Goal: Task Accomplishment & Management: Manage account settings

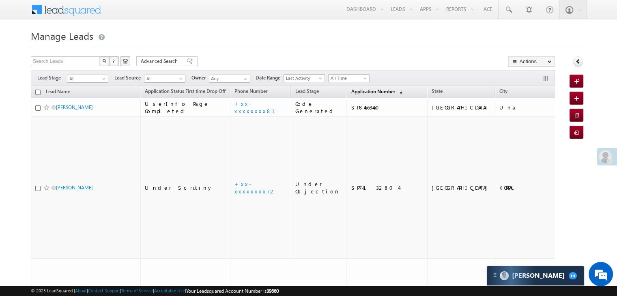
click at [354, 95] on span "Application Number" at bounding box center [373, 91] width 44 height 6
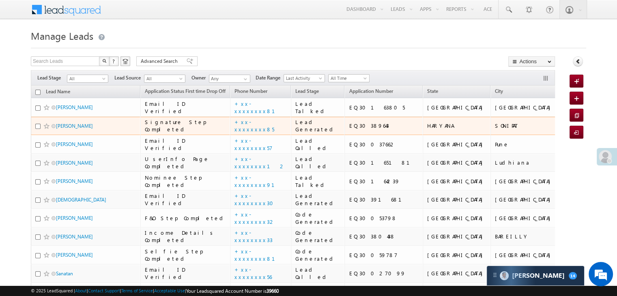
click at [66, 130] on span "Trisha" at bounding box center [83, 126] width 55 height 8
click at [65, 129] on link "[PERSON_NAME]" at bounding box center [74, 126] width 37 height 6
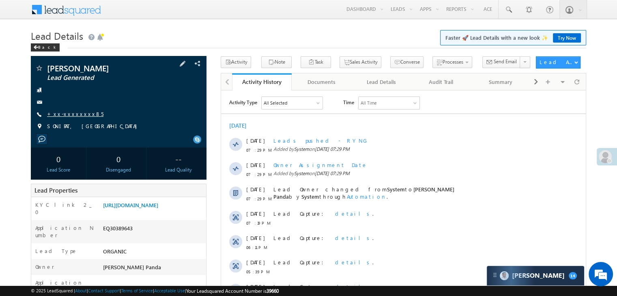
click at [71, 116] on link "+xx-xxxxxxxx85" at bounding box center [75, 113] width 56 height 7
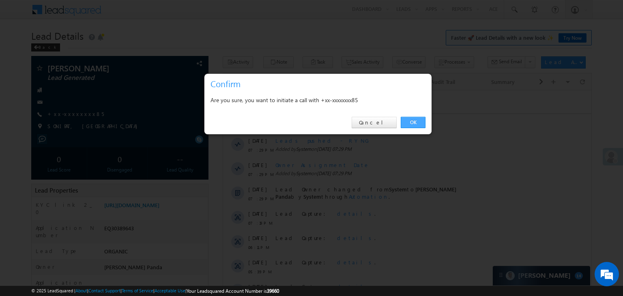
drag, startPoint x: 411, startPoint y: 121, endPoint x: 188, endPoint y: 31, distance: 239.8
click at [411, 121] on link "OK" at bounding box center [413, 122] width 25 height 11
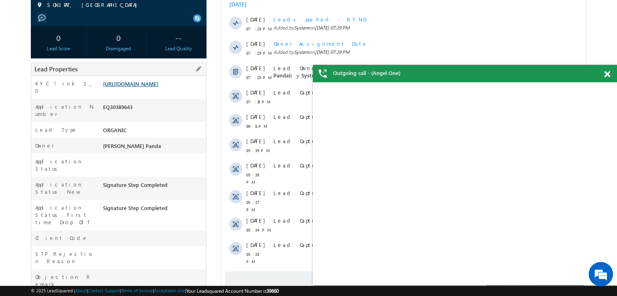
click at [153, 87] on link "https://angelbroking1-pk3em7sa.customui-test.leadsquared.com?leadId=1ee74020-cc…" at bounding box center [130, 83] width 55 height 7
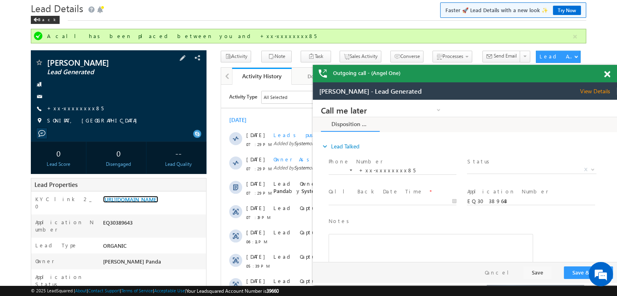
scroll to position [22, 0]
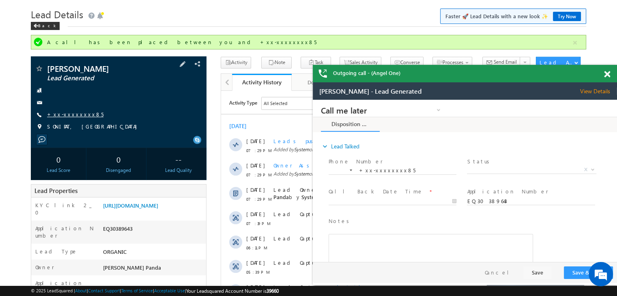
click at [65, 114] on link "+xx-xxxxxxxx85" at bounding box center [75, 114] width 56 height 7
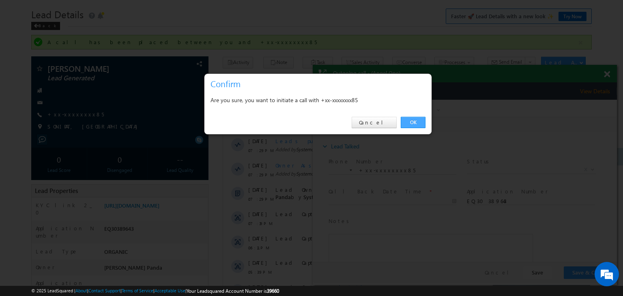
click at [409, 122] on link "OK" at bounding box center [413, 122] width 25 height 11
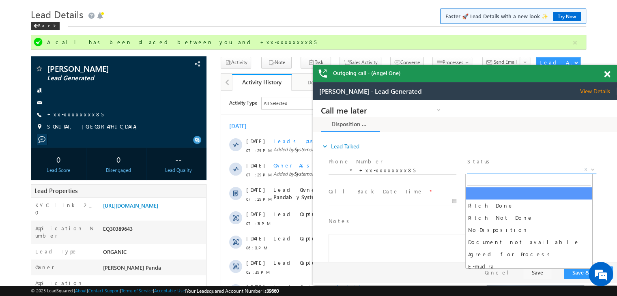
click at [513, 169] on span "X" at bounding box center [531, 170] width 129 height 8
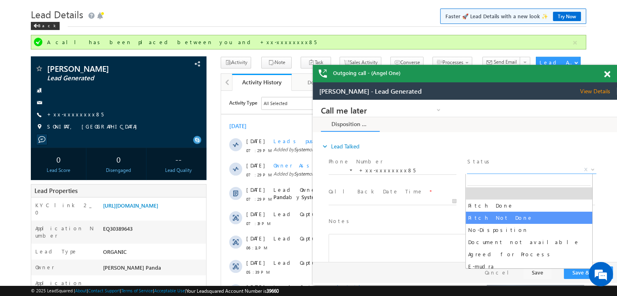
select select "Pitch Not Done"
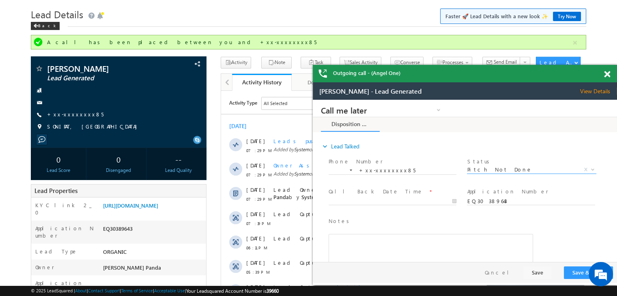
scroll to position [0, 0]
type input "10/11/25 7:42 PM"
click at [421, 198] on input "10/11/25 7:42 PM" at bounding box center [393, 202] width 128 height 8
drag, startPoint x: 554, startPoint y: 240, endPoint x: 905, endPoint y: 371, distance: 374.3
click at [554, 240] on div "Notes * Editor toolbars Basic Styles Bold Italic Underline Paragraph Insert/Rem…" at bounding box center [472, 252] width 290 height 74
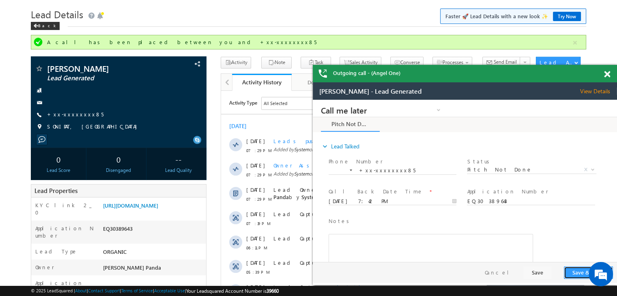
click at [577, 273] on button "Save & Close" at bounding box center [588, 273] width 49 height 13
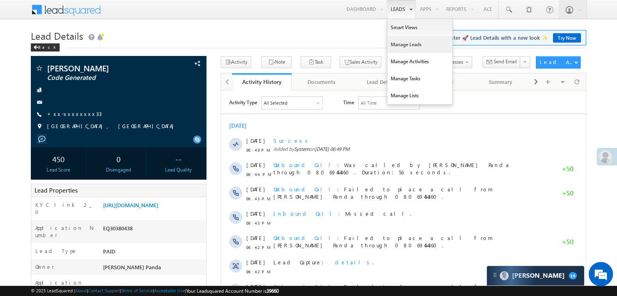
click at [394, 41] on link "Manage Leads" at bounding box center [420, 44] width 65 height 17
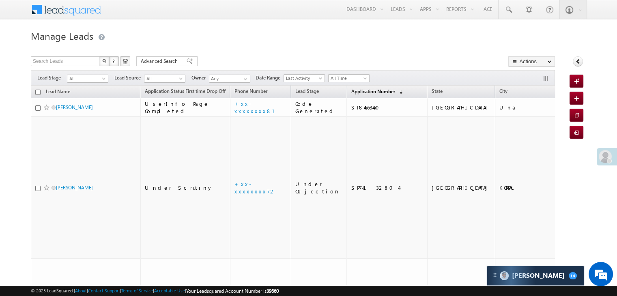
click at [360, 90] on span "Application Number" at bounding box center [373, 91] width 44 height 6
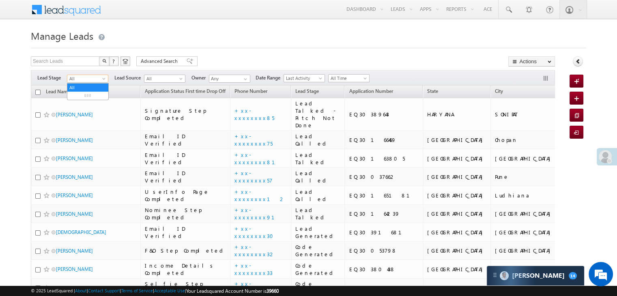
click at [104, 82] on span at bounding box center [104, 80] width 6 height 6
click at [97, 99] on link "Lead Generated" at bounding box center [87, 95] width 41 height 7
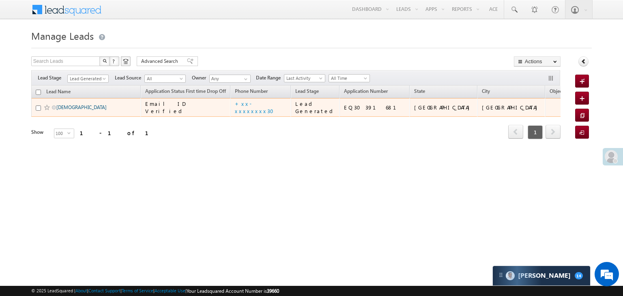
click at [67, 110] on link "Krishna" at bounding box center [81, 107] width 50 height 6
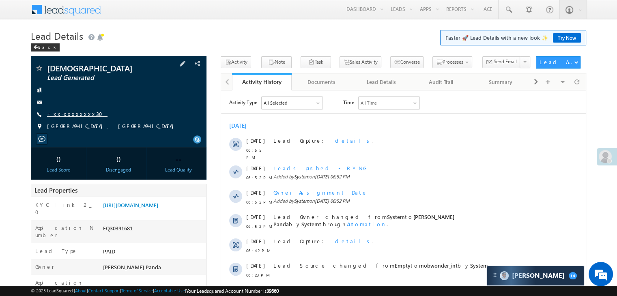
click at [72, 114] on link "+xx-xxxxxxxx30" at bounding box center [77, 113] width 60 height 7
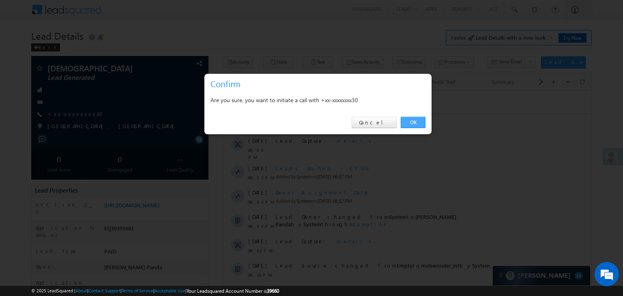
drag, startPoint x: 415, startPoint y: 122, endPoint x: 188, endPoint y: 32, distance: 243.9
click at [415, 122] on link "OK" at bounding box center [413, 122] width 25 height 11
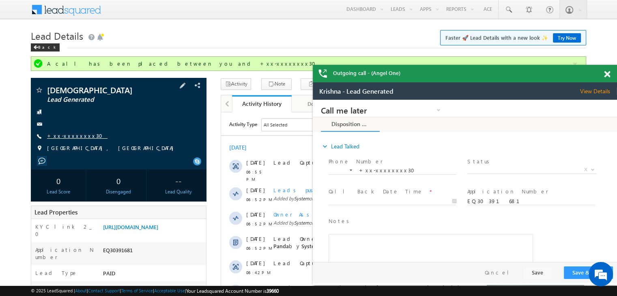
click at [77, 134] on link "+xx-xxxxxxxx30" at bounding box center [77, 135] width 60 height 7
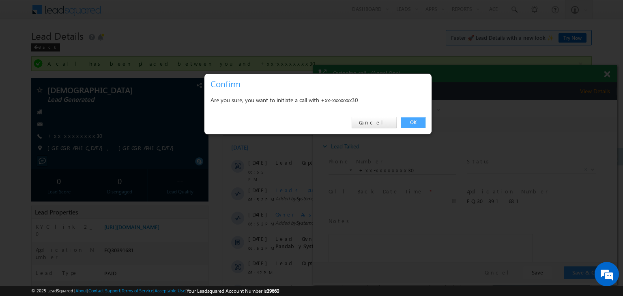
click at [413, 122] on link "OK" at bounding box center [413, 122] width 25 height 11
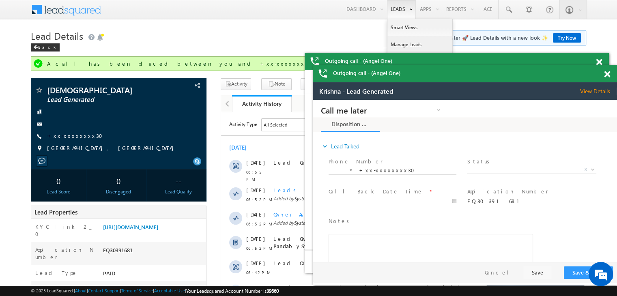
click at [393, 44] on link "Manage Leads" at bounding box center [420, 44] width 65 height 17
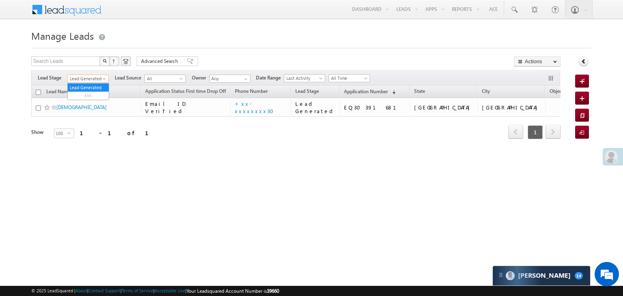
click at [104, 80] on span at bounding box center [105, 80] width 6 height 6
click at [87, 85] on link "All" at bounding box center [88, 87] width 41 height 7
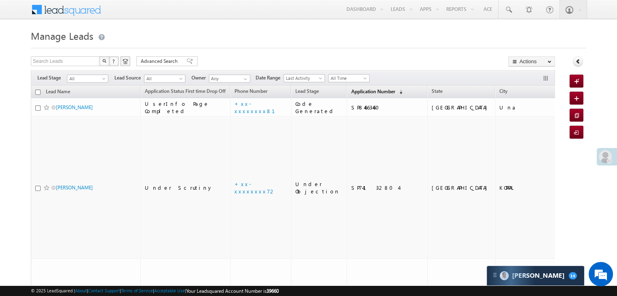
click at [355, 90] on span "Application Number" at bounding box center [373, 91] width 44 height 6
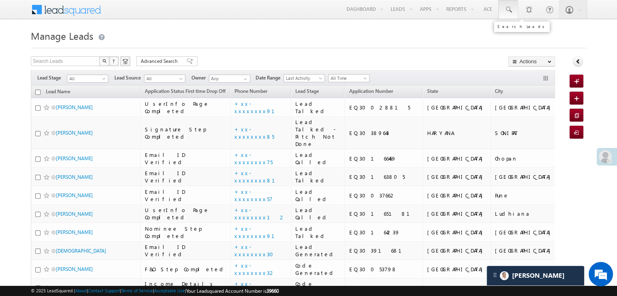
click at [505, 11] on span at bounding box center [508, 10] width 8 height 8
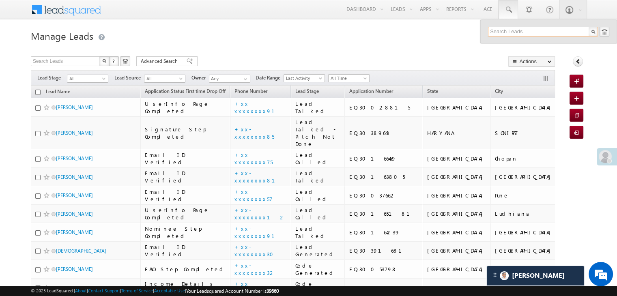
paste input "8208997537"
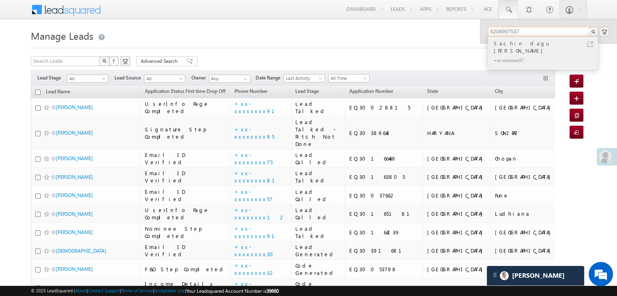
type input "8208997537"
click at [510, 44] on div "Sachin dagu [PERSON_NAME]" at bounding box center [546, 47] width 109 height 16
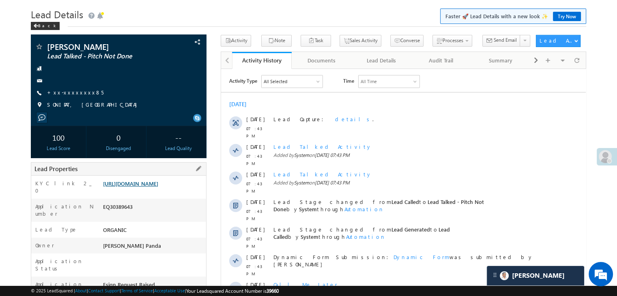
click at [146, 185] on link "https://angelbroking1-pk3em7sa.customui-test.leadsquared.com?leadId=1ee74020-cc…" at bounding box center [130, 183] width 55 height 7
click at [68, 93] on link "+xx-xxxxxxxx85" at bounding box center [75, 92] width 56 height 7
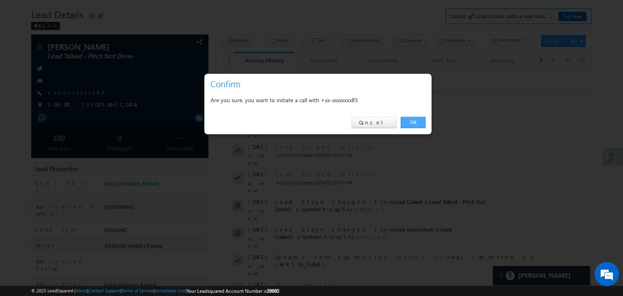
click at [412, 124] on link "OK" at bounding box center [413, 122] width 25 height 11
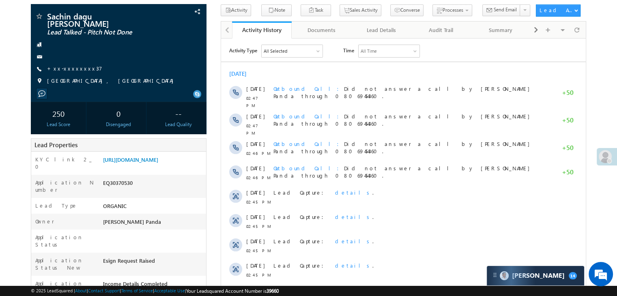
scroll to position [81, 0]
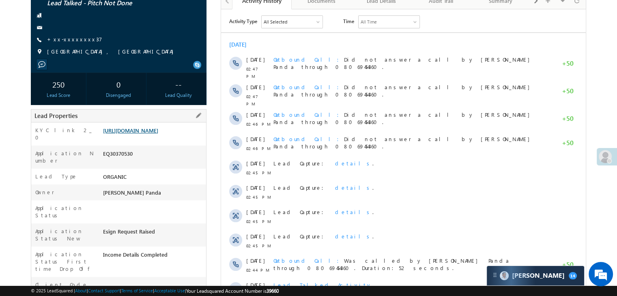
click at [153, 134] on link "[URL][DOMAIN_NAME]" at bounding box center [130, 130] width 55 height 7
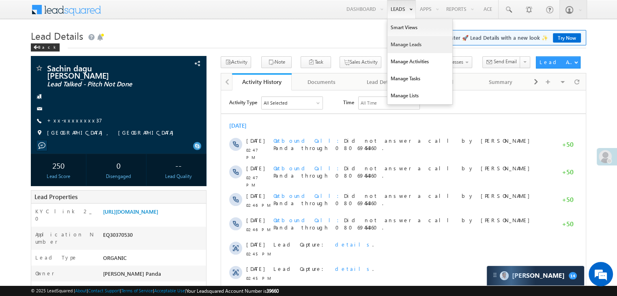
click at [394, 39] on link "Manage Leads" at bounding box center [420, 44] width 65 height 17
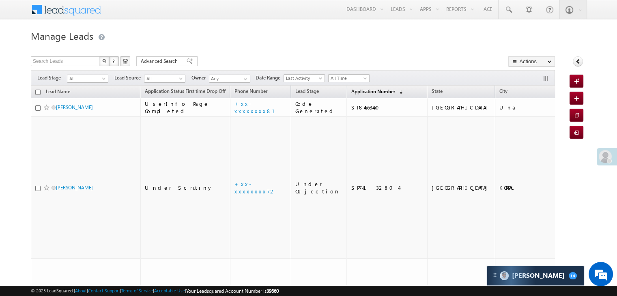
click at [360, 93] on span "Application Number" at bounding box center [373, 91] width 44 height 6
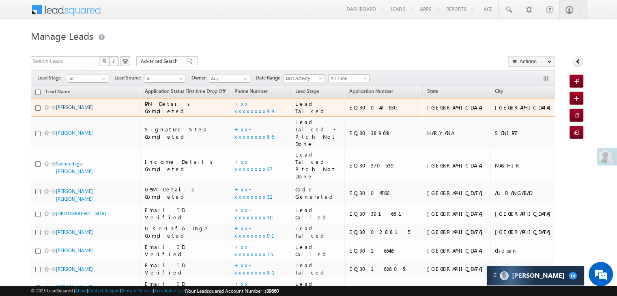
click at [73, 110] on link "Surya bhan" at bounding box center [74, 107] width 37 height 6
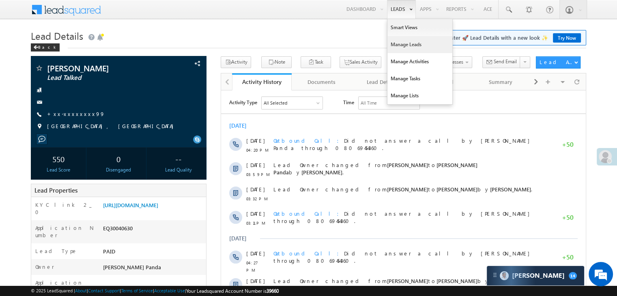
click at [398, 42] on link "Manage Leads" at bounding box center [420, 44] width 65 height 17
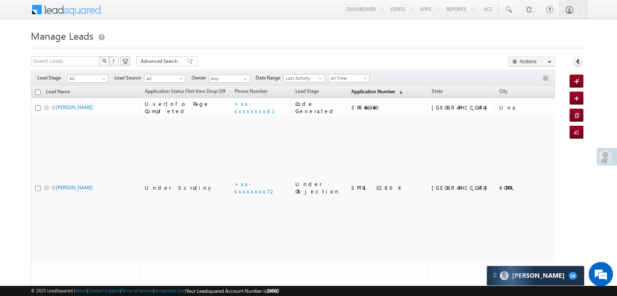
click at [355, 94] on span "Application Number" at bounding box center [373, 91] width 44 height 6
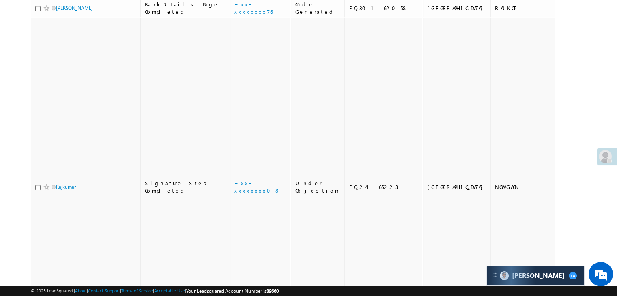
scroll to position [487, 0]
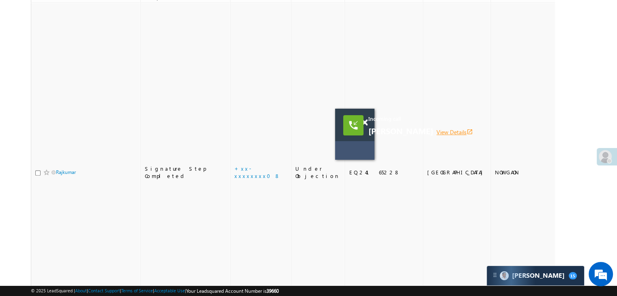
click at [438, 131] on link "View Details open_in_new" at bounding box center [455, 132] width 37 height 8
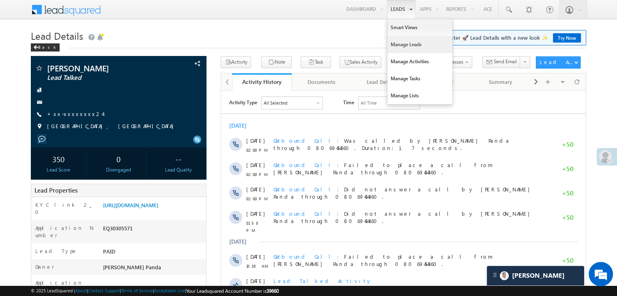
click at [399, 48] on link "Manage Leads" at bounding box center [420, 44] width 65 height 17
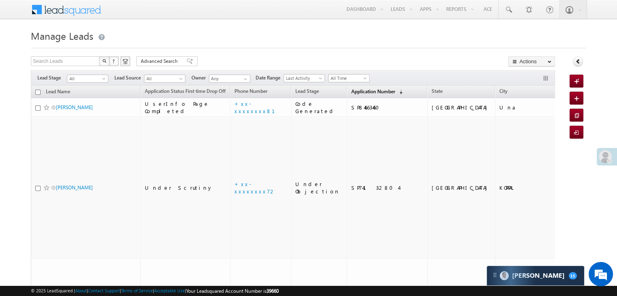
click at [351, 92] on span "Application Number" at bounding box center [373, 91] width 44 height 6
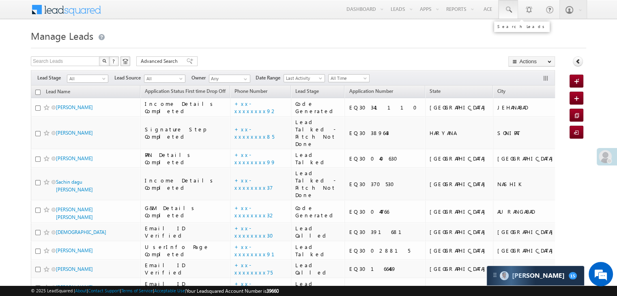
click at [509, 9] on span at bounding box center [508, 10] width 8 height 8
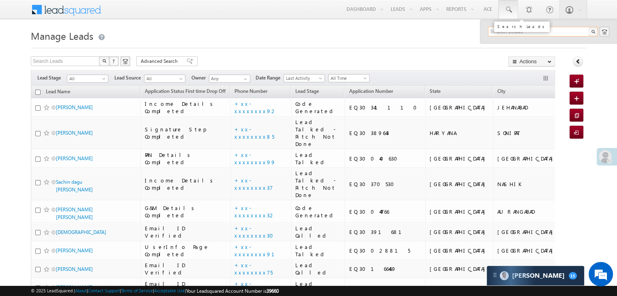
paste input "EQ24505055"
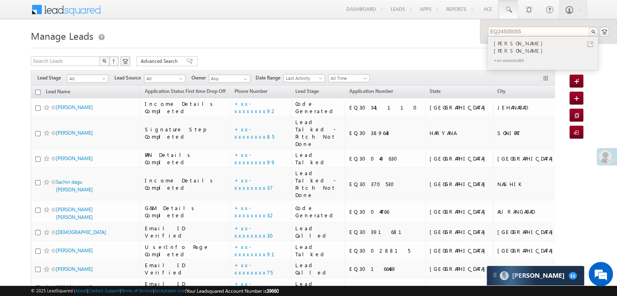
type input "EQ24505055"
click at [514, 44] on div "Rudra Pratap Singh" at bounding box center [546, 47] width 109 height 16
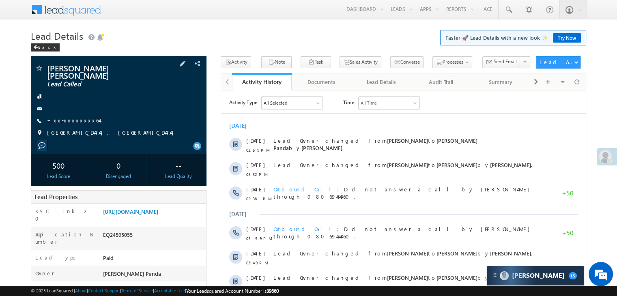
click at [73, 117] on link "+xx-xxxxxxxx64" at bounding box center [73, 120] width 52 height 7
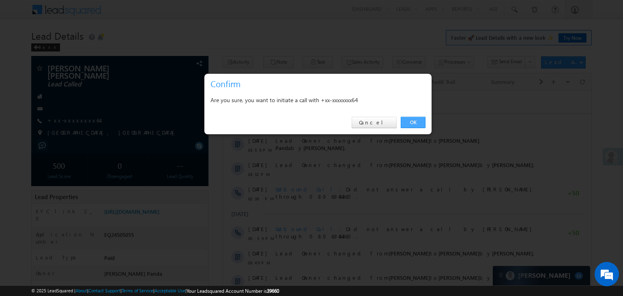
click at [413, 122] on link "OK" at bounding box center [413, 122] width 25 height 11
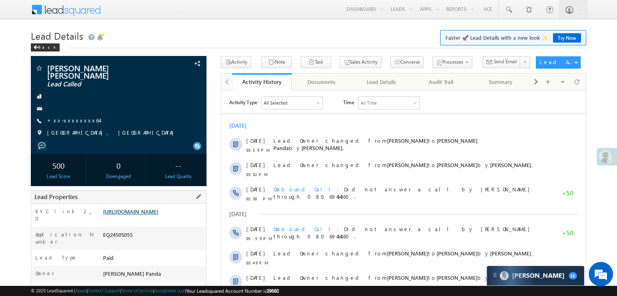
click at [153, 213] on link "https://angelbroking1-pk3em7sa.customui-test.leadsquared.com?leadId=10b2fc6d-4e…" at bounding box center [130, 211] width 55 height 7
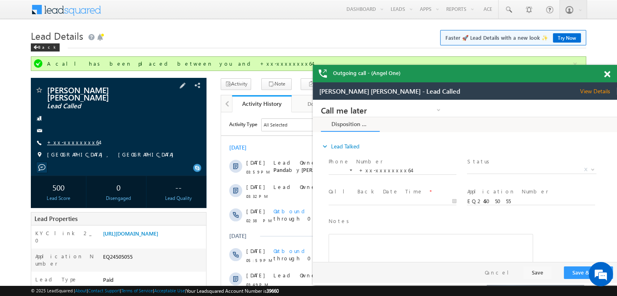
click at [69, 139] on link "+xx-xxxxxxxx64" at bounding box center [73, 142] width 52 height 7
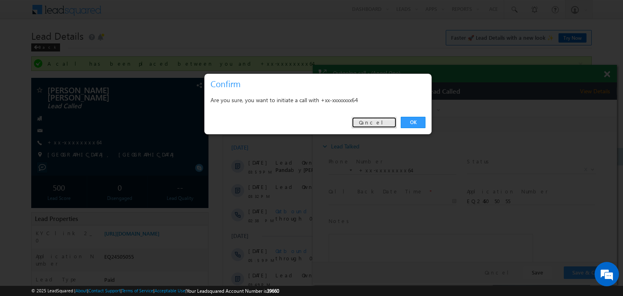
click at [381, 125] on link "Cancel" at bounding box center [374, 122] width 45 height 11
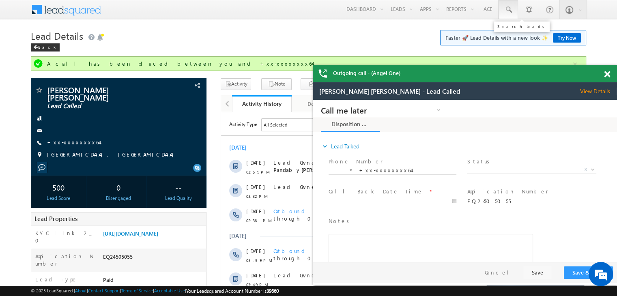
click at [511, 11] on span at bounding box center [508, 10] width 8 height 8
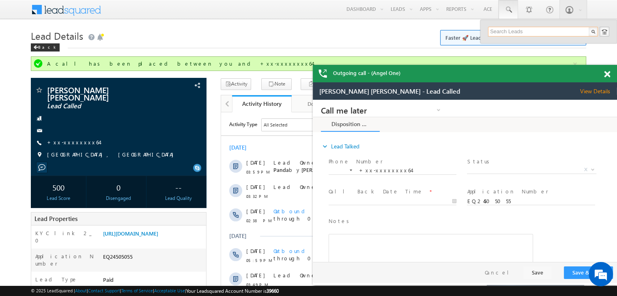
paste input "EQ29819617"
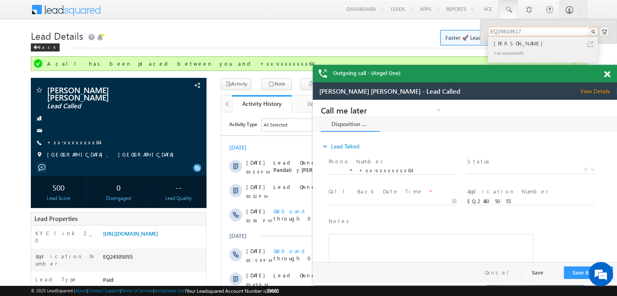
type input "EQ29819617"
click at [503, 43] on div "Santosh Kumar" at bounding box center [546, 43] width 109 height 9
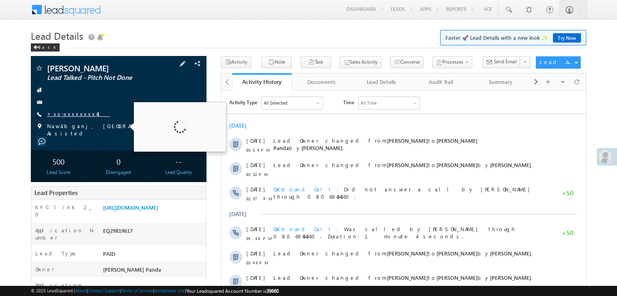
click at [63, 117] on link "+xx-xxxxxxxx41" at bounding box center [78, 113] width 63 height 7
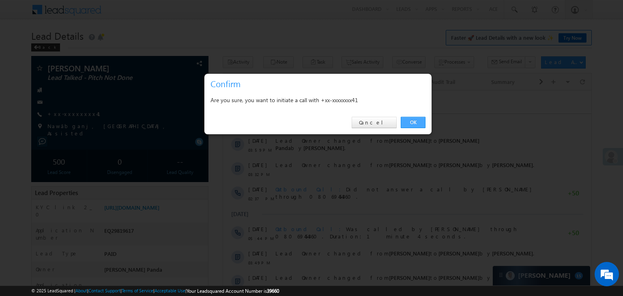
click at [412, 121] on link "OK" at bounding box center [413, 122] width 25 height 11
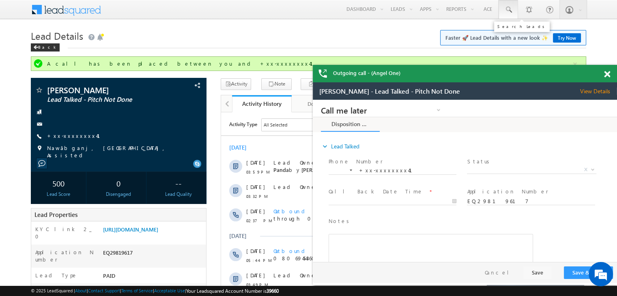
click at [506, 10] on span at bounding box center [508, 10] width 8 height 8
paste input "EQ30076242"
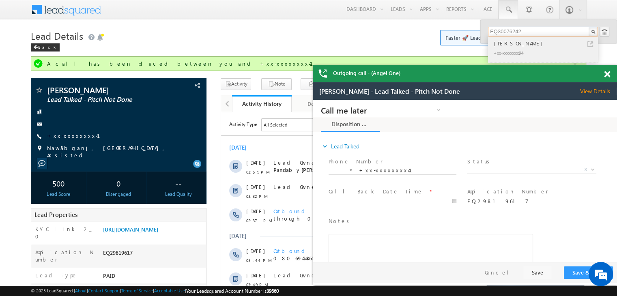
type input "EQ30076242"
click at [504, 44] on div "[PERSON_NAME]" at bounding box center [546, 43] width 109 height 9
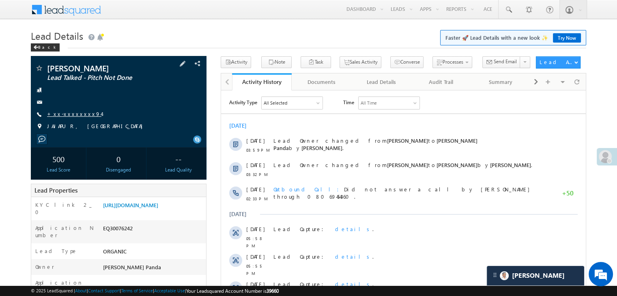
click at [71, 116] on link "+xx-xxxxxxxx94" at bounding box center [74, 113] width 54 height 7
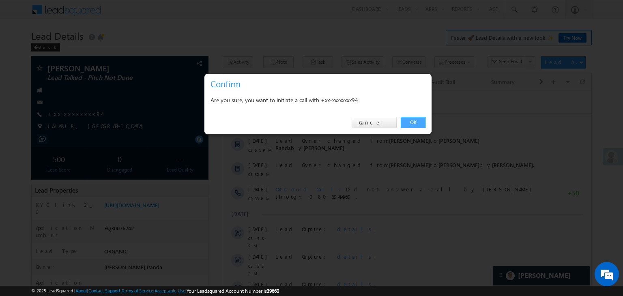
click at [414, 121] on link "OK" at bounding box center [413, 122] width 25 height 11
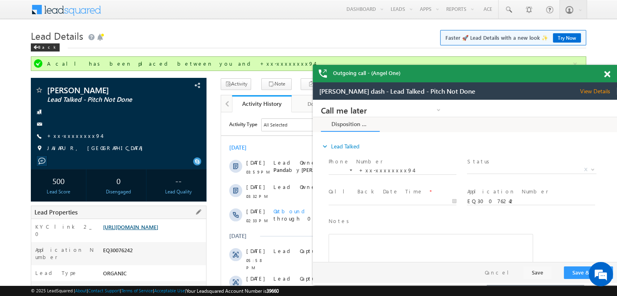
click at [157, 231] on link "[URL][DOMAIN_NAME]" at bounding box center [130, 227] width 55 height 7
click at [72, 137] on link "+xx-xxxxxxxx94" at bounding box center [74, 135] width 54 height 7
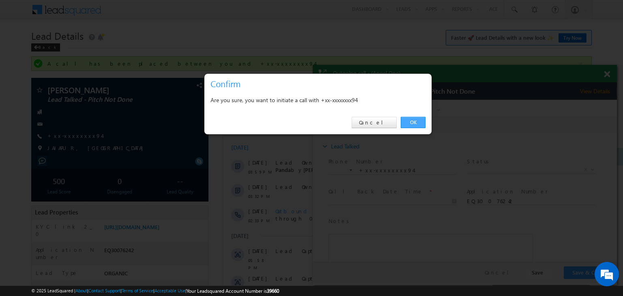
click at [416, 123] on link "OK" at bounding box center [413, 122] width 25 height 11
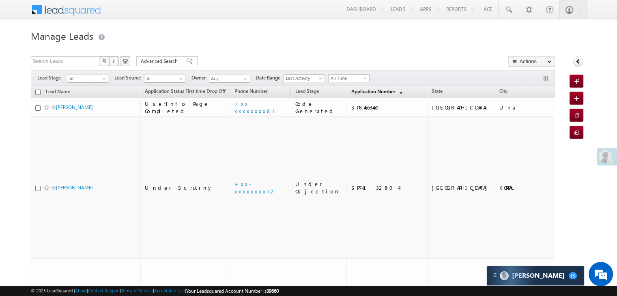
click at [351, 93] on span "Application Number" at bounding box center [373, 91] width 44 height 6
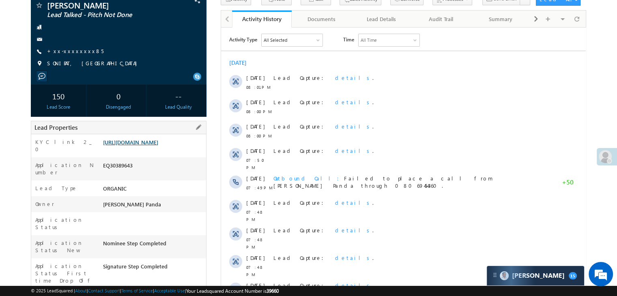
click at [158, 146] on link "[URL][DOMAIN_NAME]" at bounding box center [130, 142] width 55 height 7
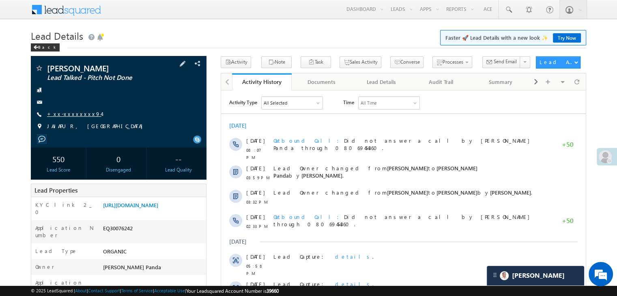
click at [78, 117] on link "+xx-xxxxxxxx94" at bounding box center [74, 113] width 54 height 7
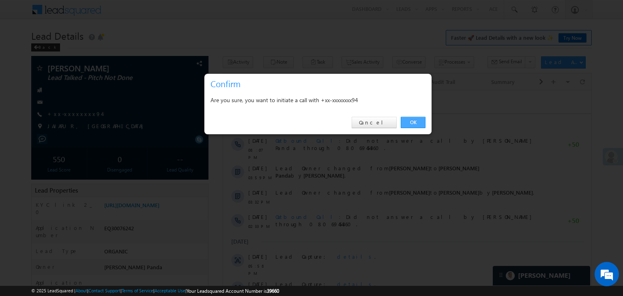
click at [415, 121] on link "OK" at bounding box center [413, 122] width 25 height 11
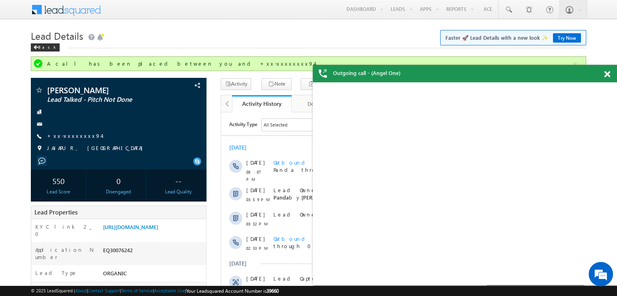
click at [415, 121] on div "[PERSON_NAME] dash - Lead Talked - Pitch Not Done View Details Change Lead View…" at bounding box center [465, 183] width 288 height 203
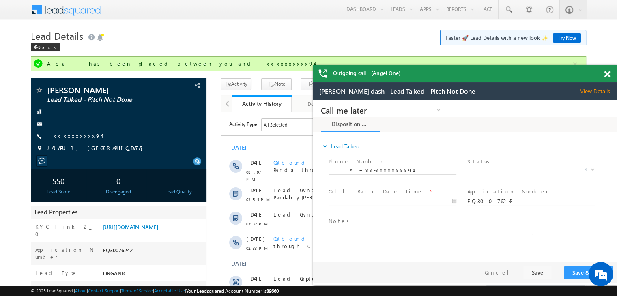
click at [607, 77] on span at bounding box center [607, 74] width 6 height 7
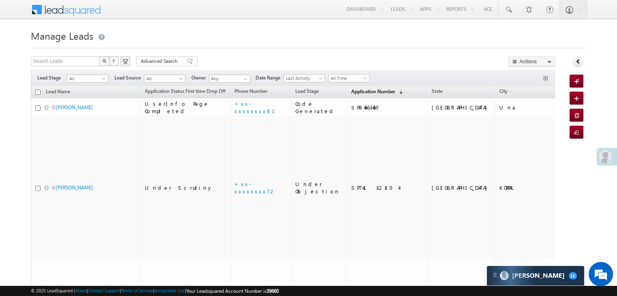
click at [352, 88] on span "Application Number" at bounding box center [373, 91] width 44 height 6
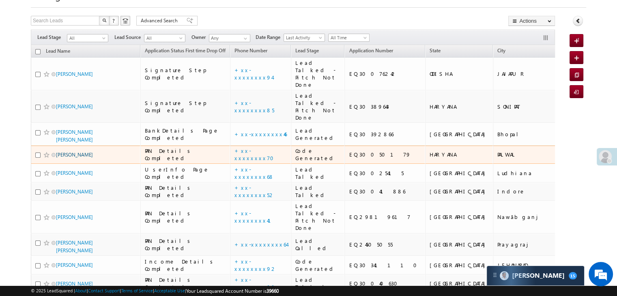
click at [84, 158] on link "Gautam Dinesh" at bounding box center [74, 155] width 37 height 6
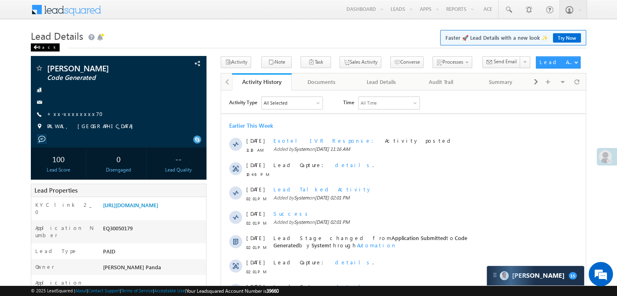
click at [39, 46] on div "Back" at bounding box center [45, 47] width 29 height 8
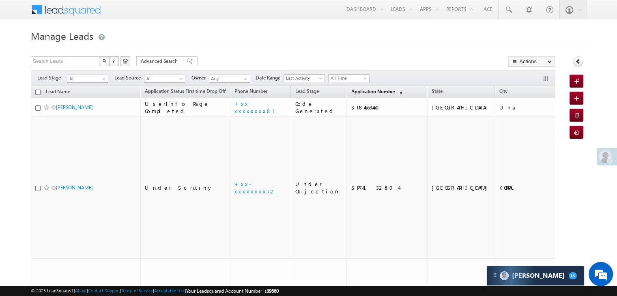
click at [353, 90] on span "Application Number" at bounding box center [373, 91] width 44 height 6
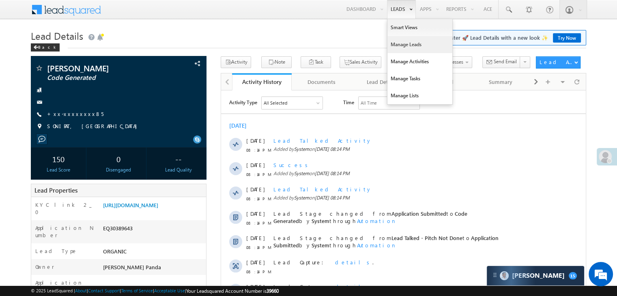
click at [403, 45] on link "Manage Leads" at bounding box center [420, 44] width 65 height 17
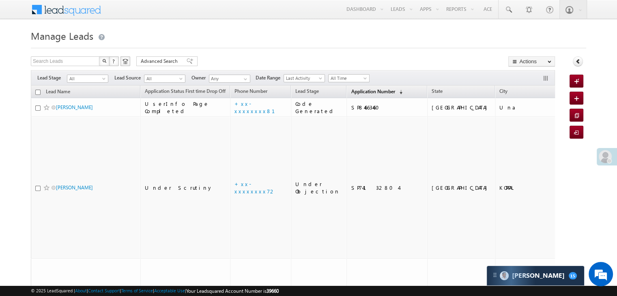
click at [356, 92] on span "Application Number" at bounding box center [373, 91] width 44 height 6
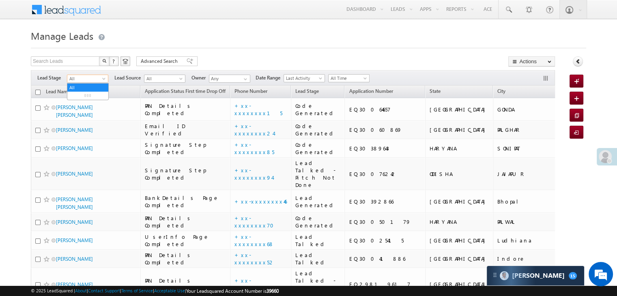
click at [101, 80] on span at bounding box center [104, 80] width 6 height 6
click at [95, 95] on link "Lead Generated" at bounding box center [87, 95] width 41 height 7
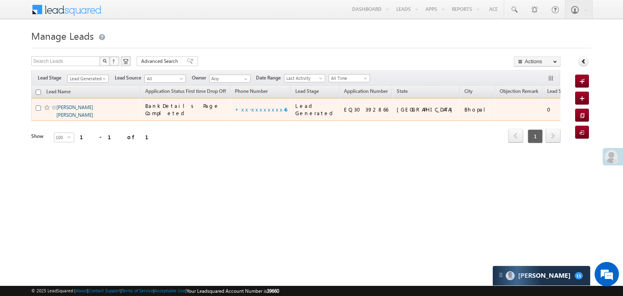
click at [75, 118] on link "Mata Prasad baghela" at bounding box center [74, 111] width 37 height 14
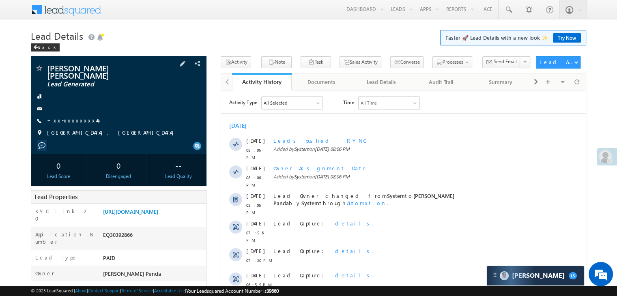
scroll to position [81, 0]
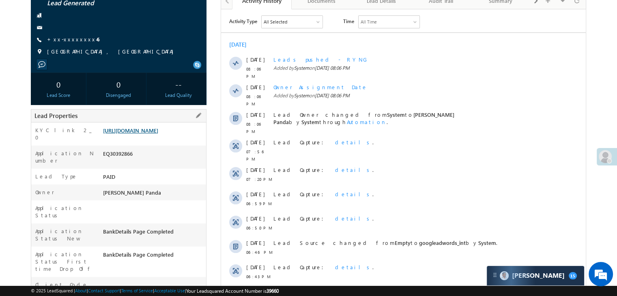
click at [154, 127] on link "[URL][DOMAIN_NAME]" at bounding box center [130, 130] width 55 height 7
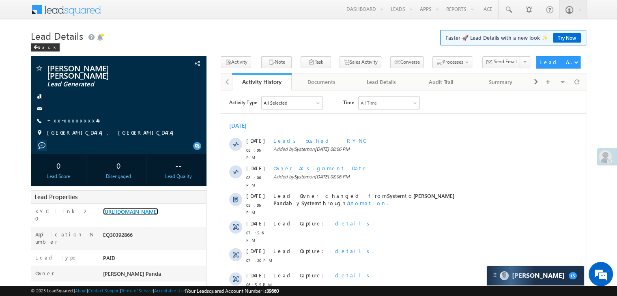
scroll to position [41, 0]
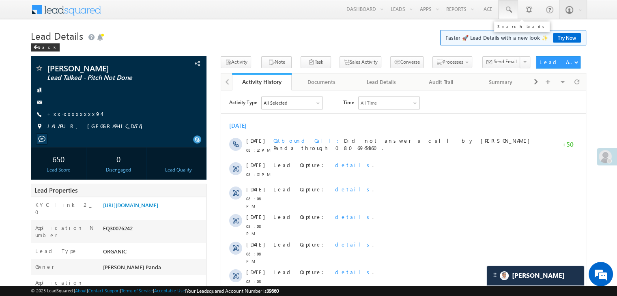
click at [512, 9] on span at bounding box center [508, 10] width 8 height 8
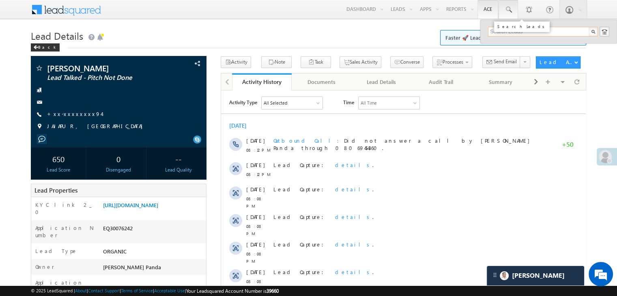
paste input "EQ29858715"
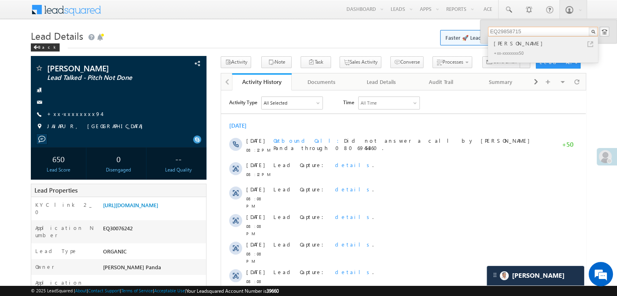
type input "EQ29858715"
click at [509, 44] on div "Ajay rajak" at bounding box center [546, 43] width 109 height 9
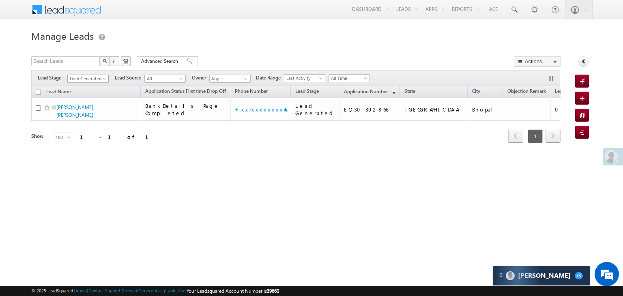
click at [103, 78] on span at bounding box center [105, 80] width 6 height 6
click at [91, 88] on link "All" at bounding box center [88, 87] width 41 height 7
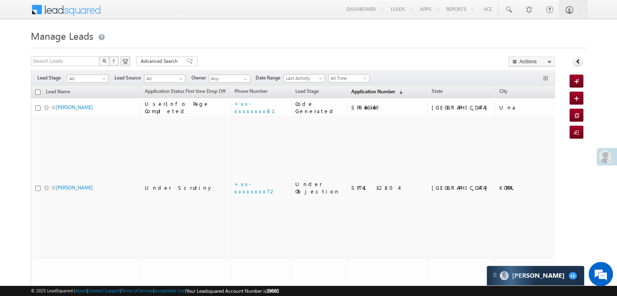
click at [352, 91] on span "Application Number" at bounding box center [373, 91] width 44 height 6
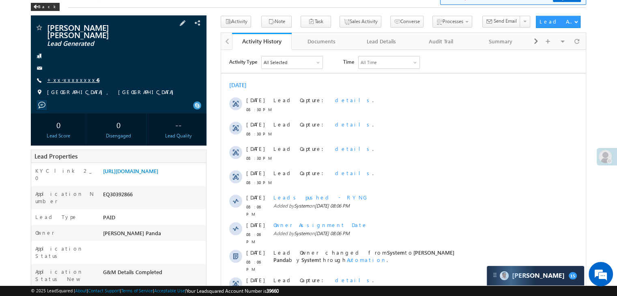
click at [78, 76] on link "+xx-xxxxxxxx46" at bounding box center [73, 79] width 52 height 7
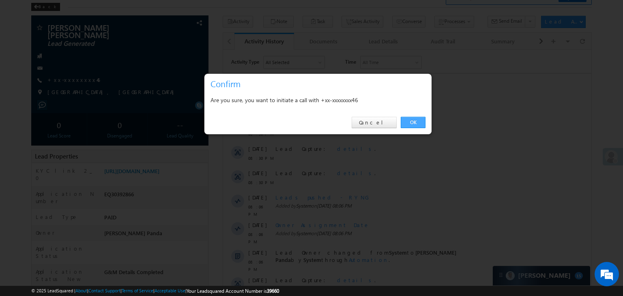
click at [418, 123] on link "OK" at bounding box center [413, 122] width 25 height 11
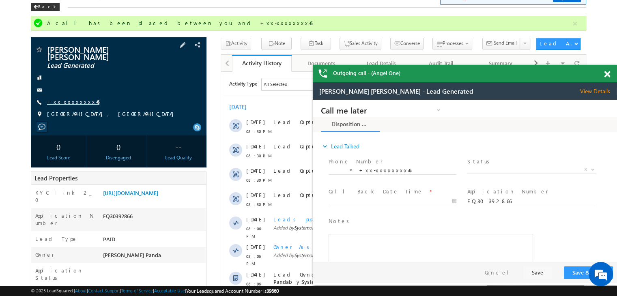
click at [63, 98] on link "+xx-xxxxxxxx46" at bounding box center [73, 101] width 52 height 7
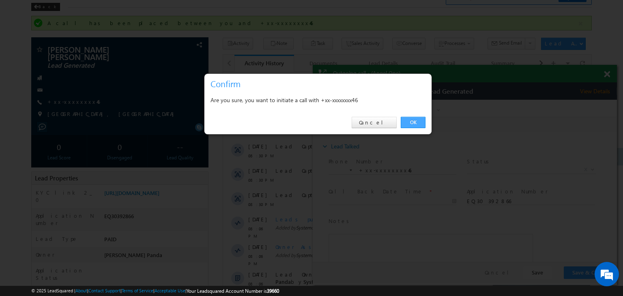
click at [413, 121] on link "OK" at bounding box center [413, 122] width 25 height 11
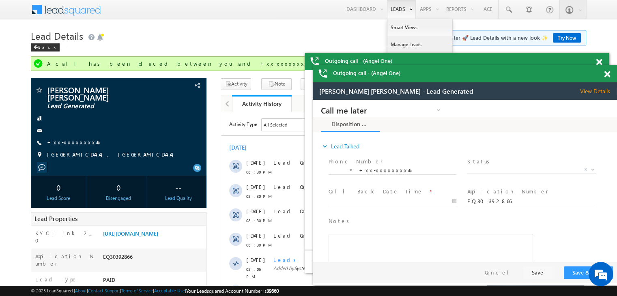
click at [401, 44] on link "Manage Leads" at bounding box center [420, 44] width 65 height 17
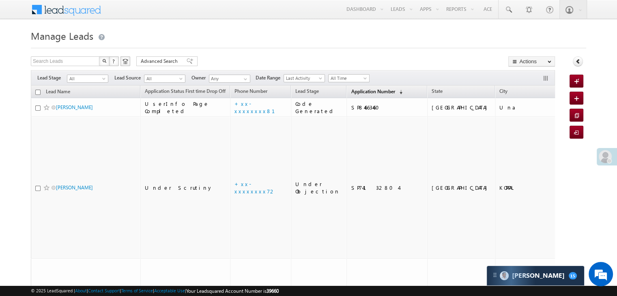
click at [352, 92] on span "Application Number" at bounding box center [373, 91] width 44 height 6
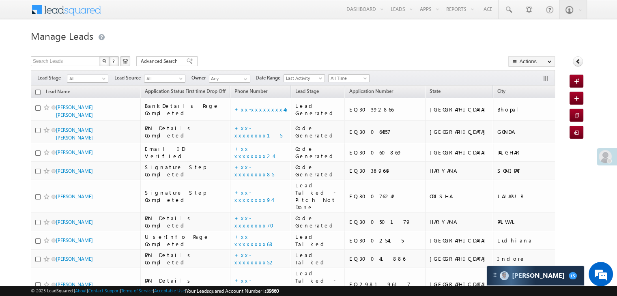
click at [104, 78] on span at bounding box center [104, 80] width 6 height 6
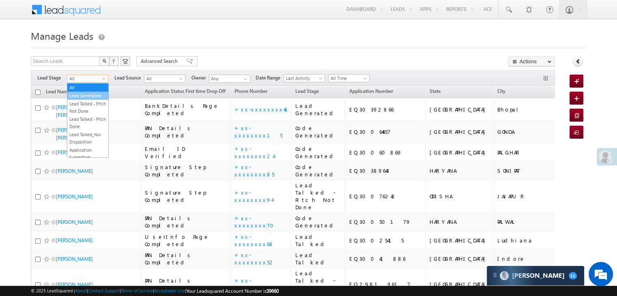
click at [93, 98] on link "Lead Generated" at bounding box center [87, 95] width 41 height 7
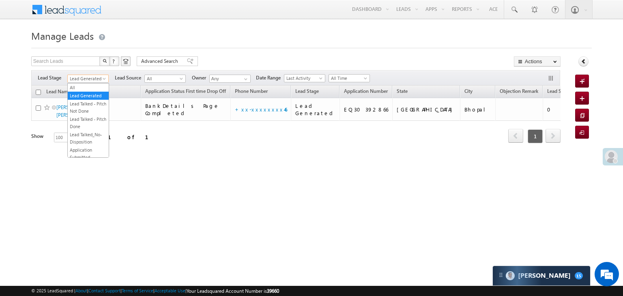
click at [93, 78] on span "Lead Generated" at bounding box center [87, 78] width 39 height 7
click at [86, 86] on link "All" at bounding box center [88, 87] width 41 height 7
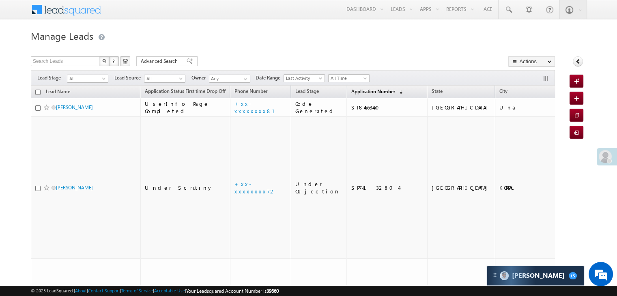
click at [351, 94] on span "Application Number" at bounding box center [373, 91] width 44 height 6
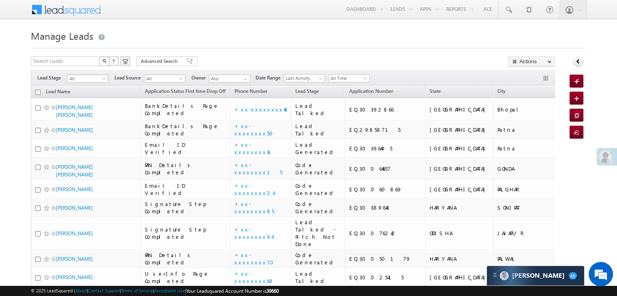
click at [102, 80] on span at bounding box center [104, 80] width 6 height 6
click at [91, 95] on link "Lead Generated" at bounding box center [87, 95] width 41 height 7
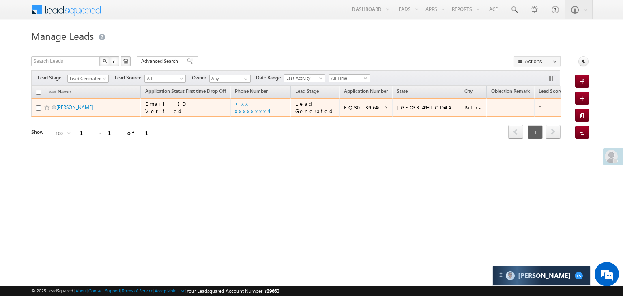
click at [73, 117] on td "[PERSON_NAME]" at bounding box center [86, 107] width 110 height 19
click at [73, 110] on link "[PERSON_NAME]" at bounding box center [74, 107] width 37 height 6
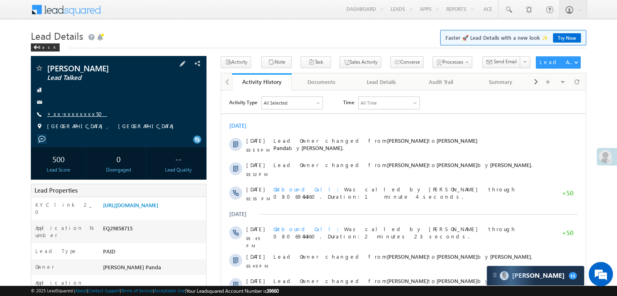
click at [79, 115] on link "+xx-xxxxxxxx50" at bounding box center [77, 113] width 60 height 7
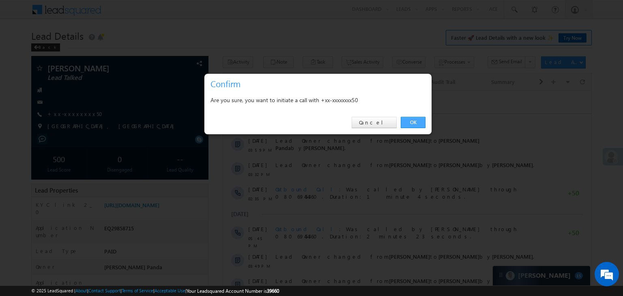
drag, startPoint x: 412, startPoint y: 124, endPoint x: 126, endPoint y: 52, distance: 295.1
click at [412, 124] on link "OK" at bounding box center [413, 122] width 25 height 11
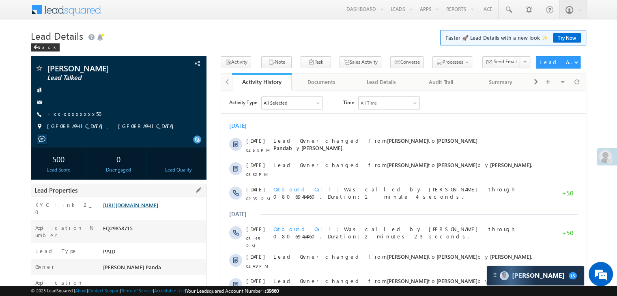
click at [144, 208] on link "https://angelbroking1-pk3em7sa.customui-test.leadsquared.com?leadId=6b7467d2-cc…" at bounding box center [130, 205] width 55 height 7
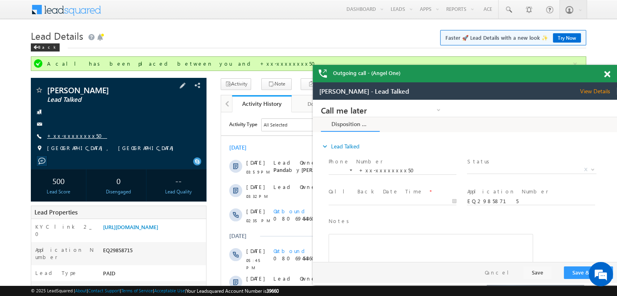
click at [62, 135] on link "+xx-xxxxxxxx50" at bounding box center [77, 135] width 60 height 7
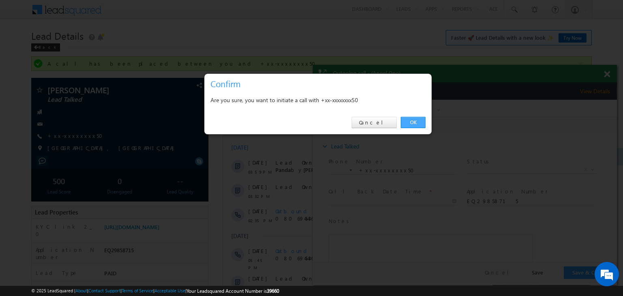
click at [415, 121] on link "OK" at bounding box center [413, 122] width 25 height 11
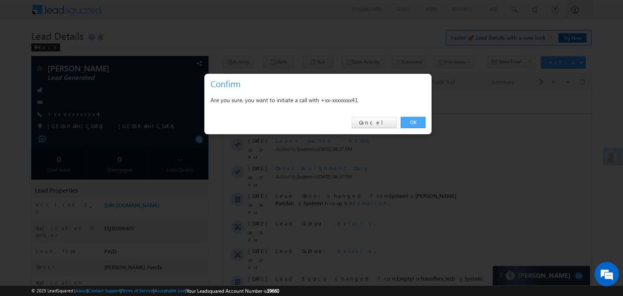
click at [414, 121] on link "OK" at bounding box center [413, 122] width 25 height 11
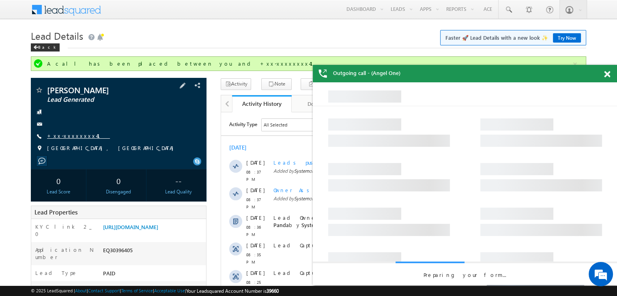
click at [69, 136] on link "+xx-xxxxxxxx41" at bounding box center [78, 135] width 63 height 7
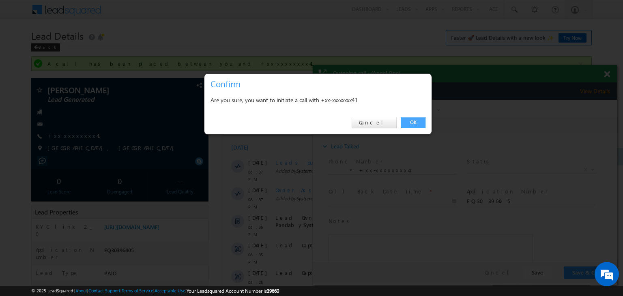
drag, startPoint x: 412, startPoint y: 121, endPoint x: 99, endPoint y: 21, distance: 328.4
click at [412, 121] on link "OK" at bounding box center [413, 122] width 25 height 11
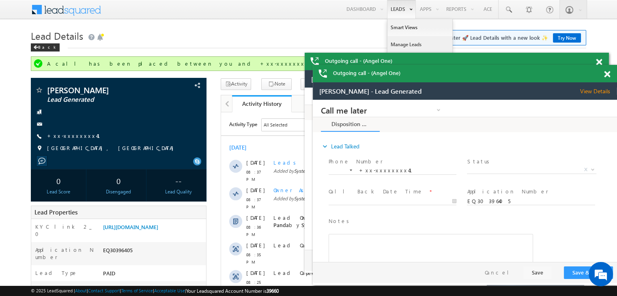
click at [399, 43] on link "Manage Leads" at bounding box center [420, 44] width 65 height 17
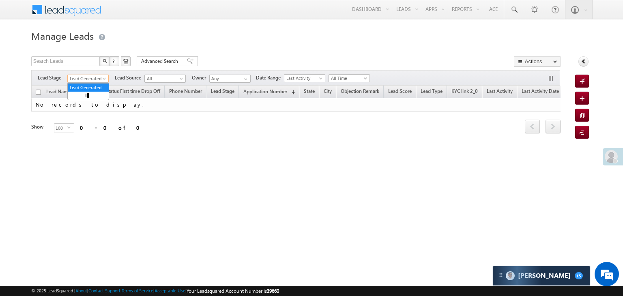
click at [98, 76] on span "Lead Generated" at bounding box center [87, 78] width 39 height 7
click at [89, 85] on link "All" at bounding box center [88, 87] width 41 height 7
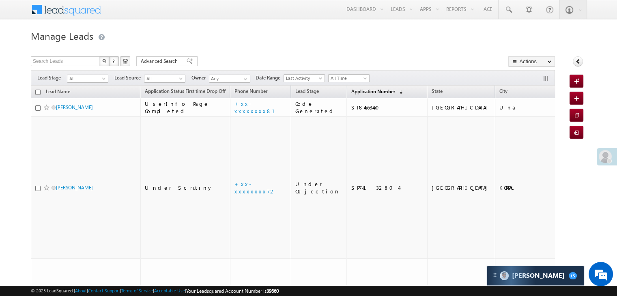
click at [352, 88] on span "Application Number" at bounding box center [373, 91] width 44 height 6
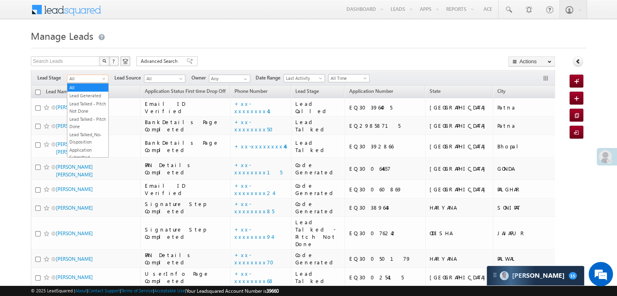
click at [84, 80] on span "All" at bounding box center [86, 78] width 39 height 7
click at [82, 95] on link "Lead Generated" at bounding box center [87, 95] width 41 height 7
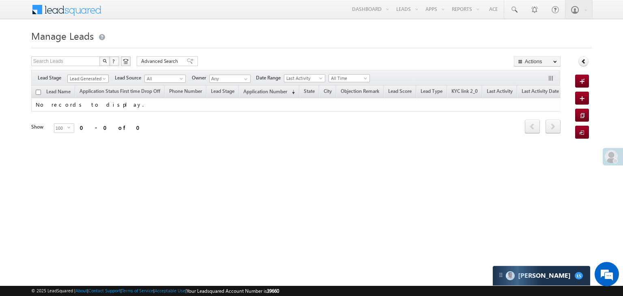
click at [88, 80] on span "Lead Generated" at bounding box center [87, 78] width 39 height 7
click at [86, 86] on link "All" at bounding box center [88, 87] width 41 height 7
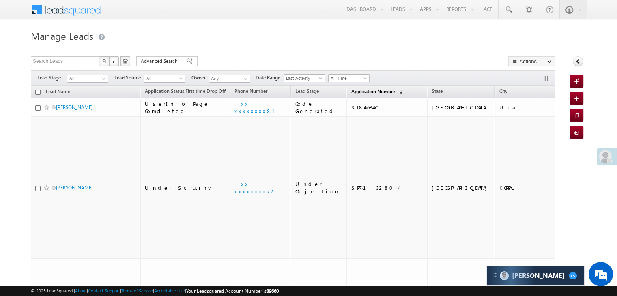
click at [354, 91] on span "Application Number" at bounding box center [373, 91] width 44 height 6
click at [352, 93] on span "Application Number" at bounding box center [373, 91] width 44 height 6
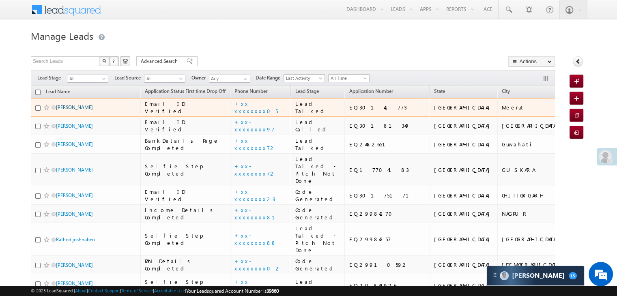
click at [77, 110] on link "[PERSON_NAME]" at bounding box center [74, 107] width 37 height 6
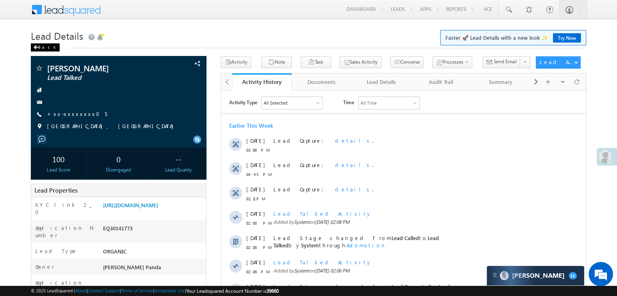
click at [41, 47] on div "Back" at bounding box center [45, 47] width 29 height 8
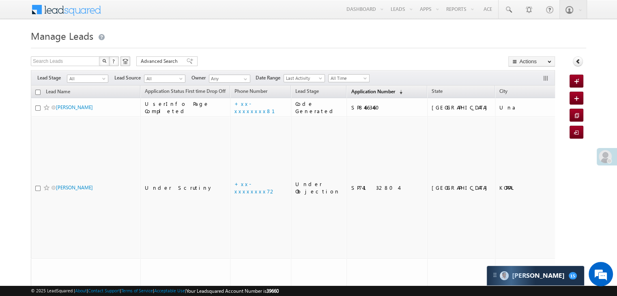
click at [356, 90] on span "Application Number" at bounding box center [373, 91] width 44 height 6
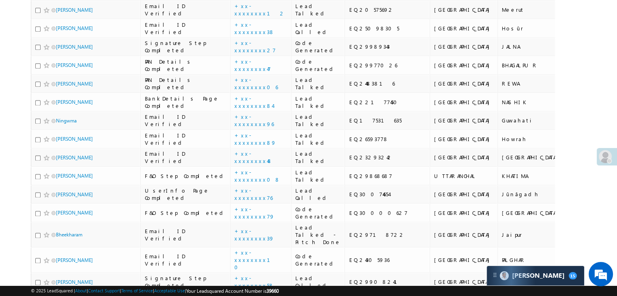
scroll to position [1055, 0]
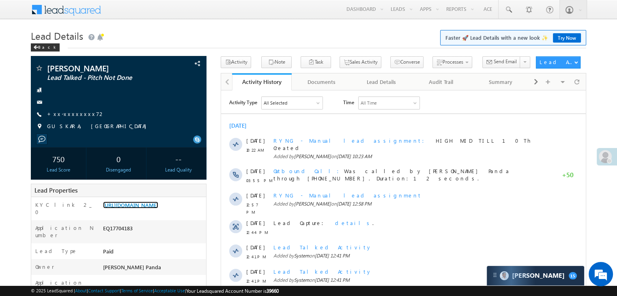
click at [158, 209] on link "[URL][DOMAIN_NAME]" at bounding box center [130, 205] width 55 height 7
click at [36, 47] on span at bounding box center [35, 47] width 5 height 4
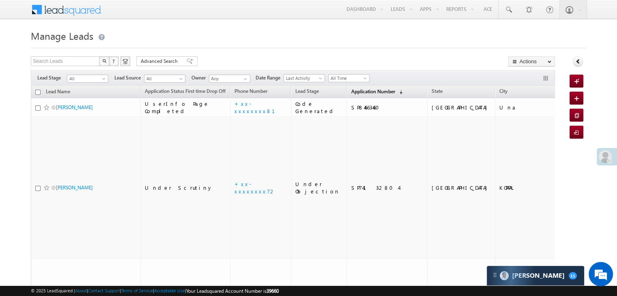
click at [364, 94] on span "Application Number" at bounding box center [373, 91] width 44 height 6
click at [360, 90] on span "Application Number" at bounding box center [373, 91] width 44 height 6
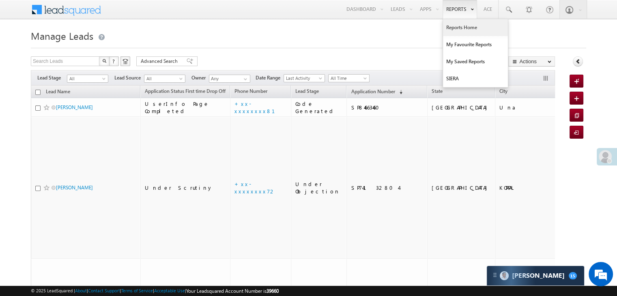
click at [465, 26] on link "Reports Home" at bounding box center [475, 27] width 65 height 17
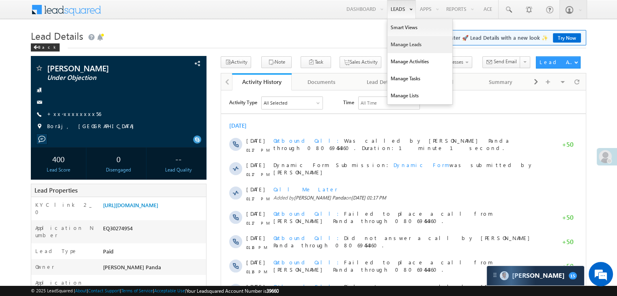
click at [402, 43] on link "Manage Leads" at bounding box center [420, 44] width 65 height 17
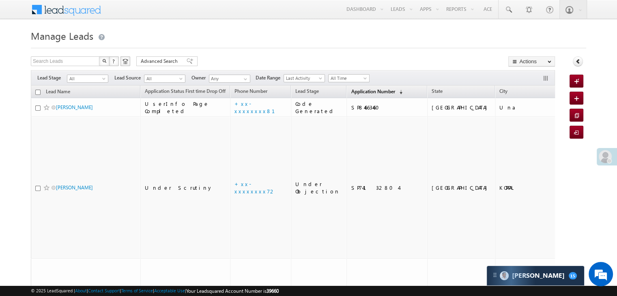
click at [351, 93] on span "Application Number" at bounding box center [373, 91] width 44 height 6
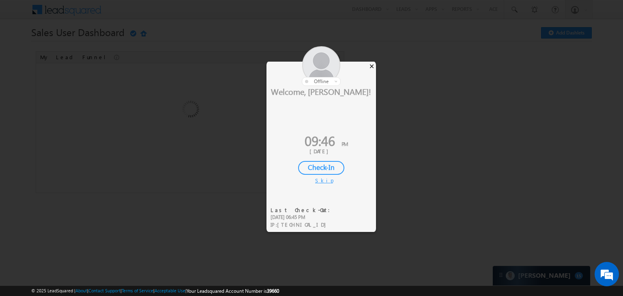
click at [373, 67] on div "×" at bounding box center [372, 66] width 9 height 9
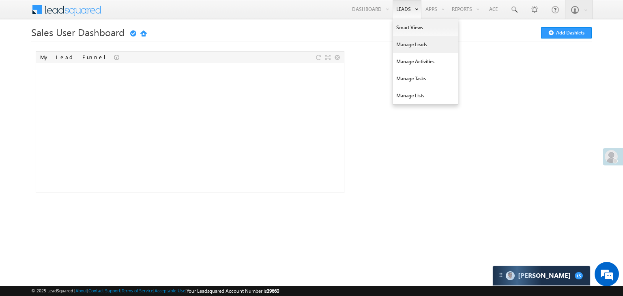
click at [407, 44] on link "Manage Leads" at bounding box center [425, 44] width 65 height 17
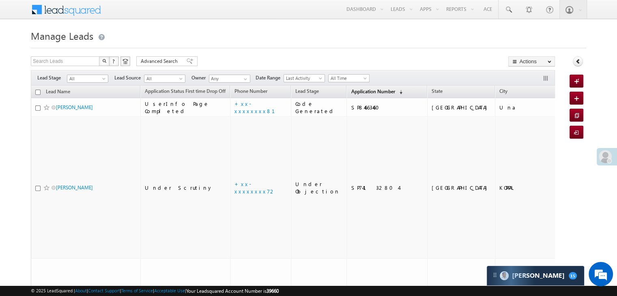
click at [355, 95] on link "Application Number (sorted descending)" at bounding box center [377, 92] width 60 height 11
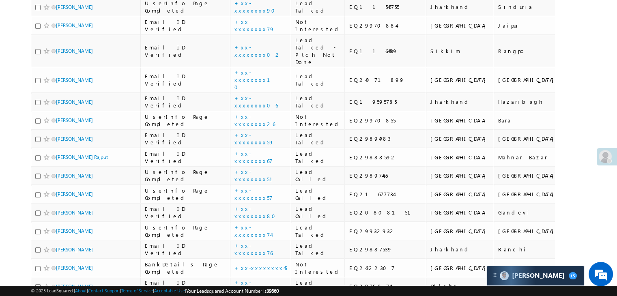
scroll to position [41, 0]
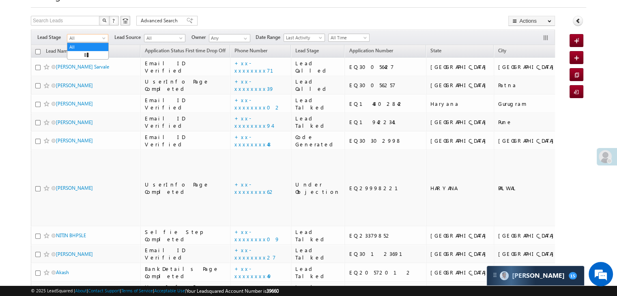
click at [104, 41] on span at bounding box center [104, 40] width 6 height 6
click at [86, 52] on link "Lead Generated" at bounding box center [87, 55] width 41 height 7
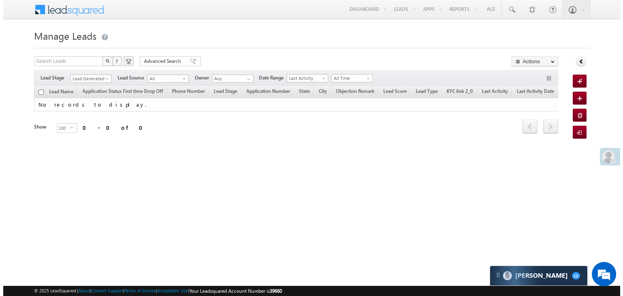
scroll to position [0, 0]
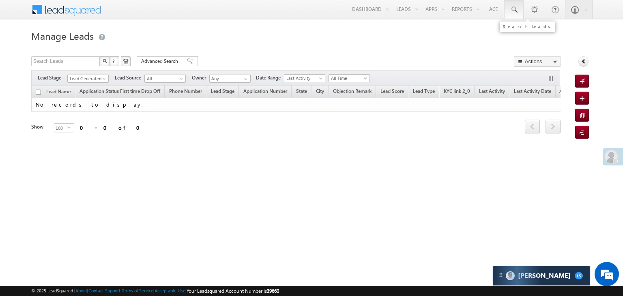
click at [517, 9] on span at bounding box center [514, 10] width 8 height 8
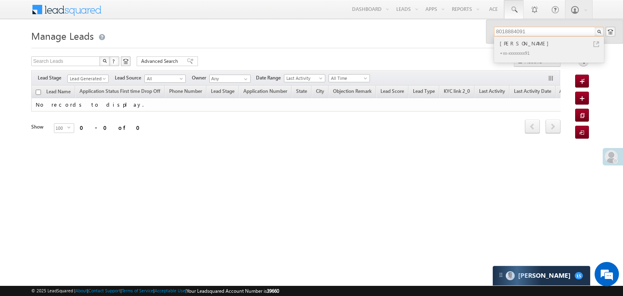
type input "8018884091"
click at [514, 44] on div "Uttam Karmakar" at bounding box center [552, 43] width 109 height 9
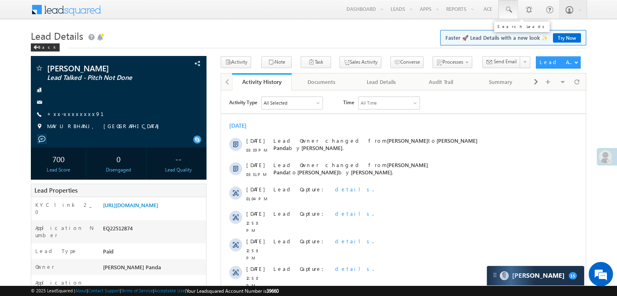
click at [509, 8] on span at bounding box center [508, 10] width 8 height 8
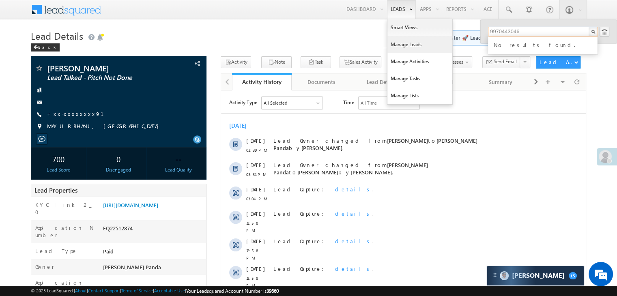
type input "9970443046"
click at [393, 45] on link "Manage Leads" at bounding box center [420, 44] width 65 height 17
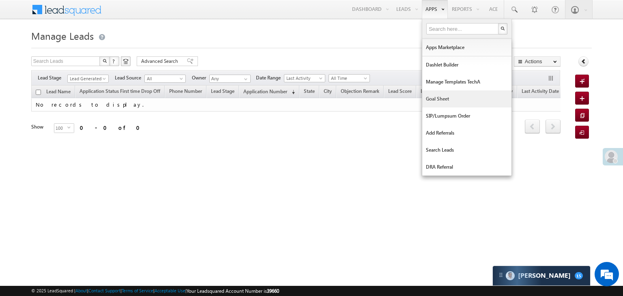
click at [434, 99] on link "Goal Sheet" at bounding box center [466, 99] width 89 height 17
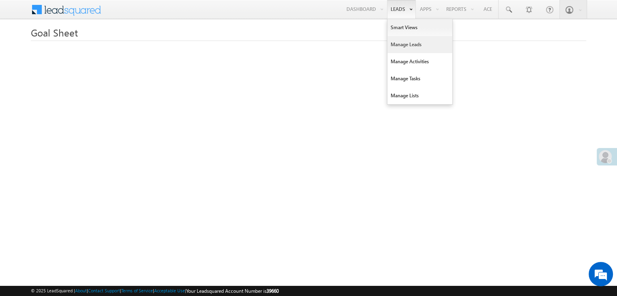
click at [397, 45] on link "Manage Leads" at bounding box center [420, 44] width 65 height 17
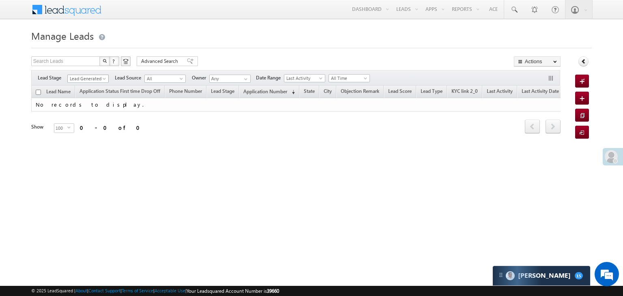
click at [97, 77] on span "Lead Generated" at bounding box center [87, 78] width 39 height 7
click at [91, 86] on link "All" at bounding box center [88, 87] width 41 height 7
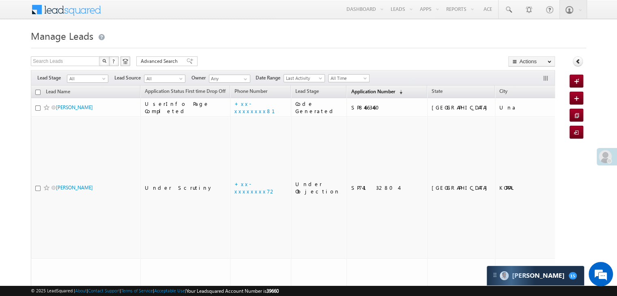
click at [351, 90] on span "Application Number" at bounding box center [373, 91] width 44 height 6
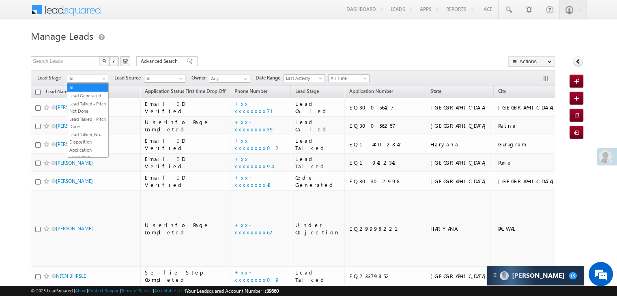
click at [103, 78] on span at bounding box center [104, 80] width 6 height 6
click at [88, 95] on link "Lead Generated" at bounding box center [87, 95] width 41 height 7
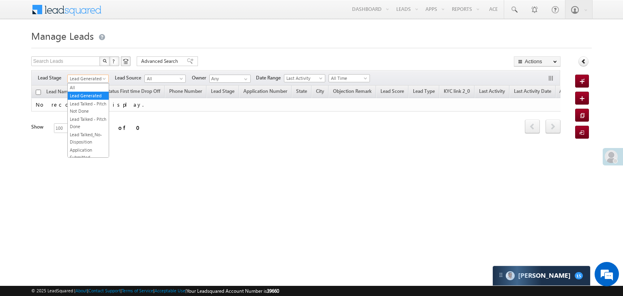
click at [95, 77] on span "Lead Generated" at bounding box center [87, 78] width 39 height 7
click at [93, 88] on link "All" at bounding box center [88, 87] width 41 height 7
